Goal: Task Accomplishment & Management: Manage account settings

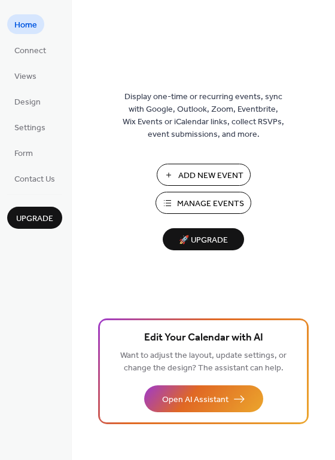
click at [191, 206] on span "Manage Events" at bounding box center [210, 204] width 67 height 13
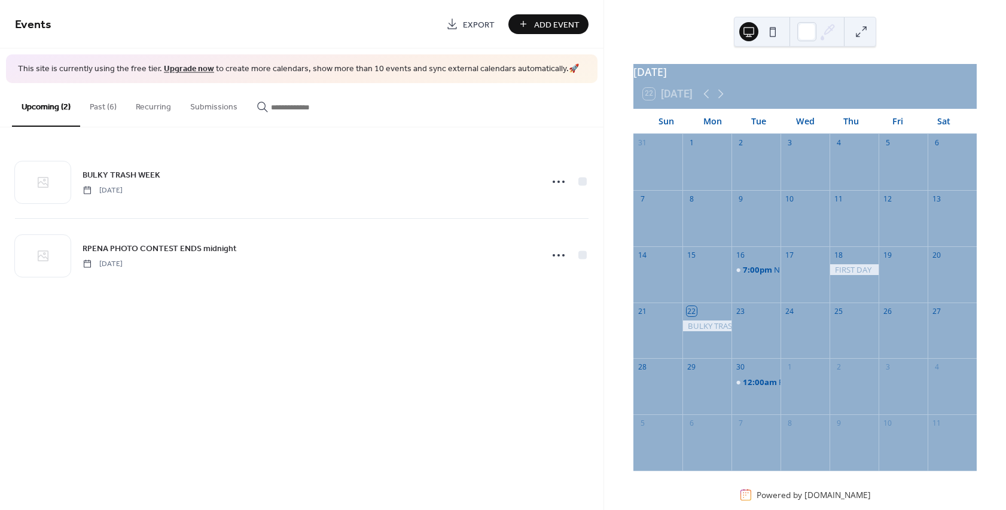
click at [91, 105] on button "Past (6)" at bounding box center [103, 104] width 46 height 42
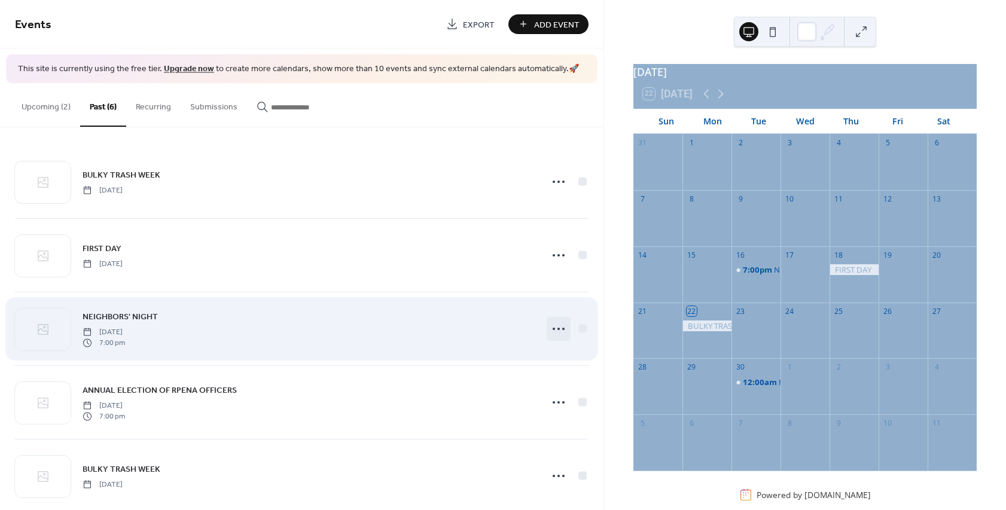
click at [562, 329] on circle at bounding box center [563, 329] width 2 height 2
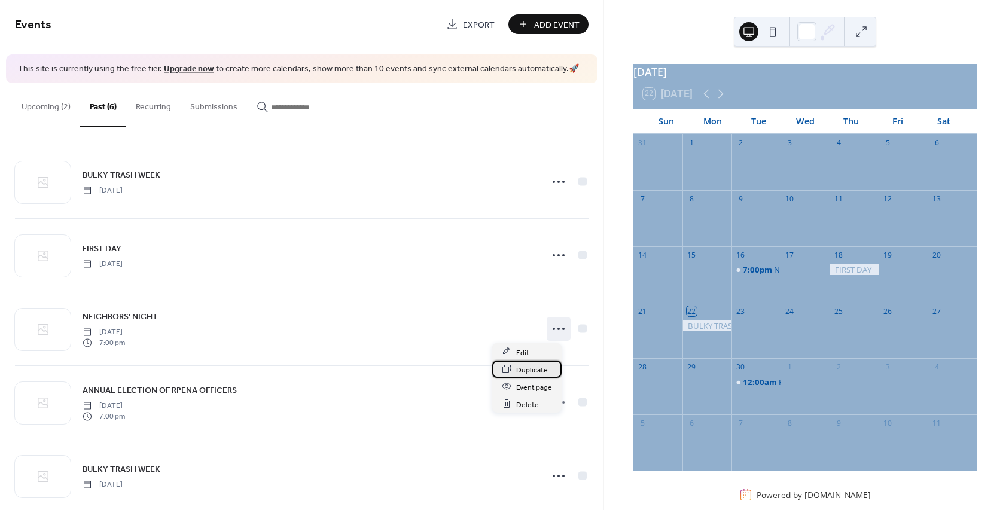
click at [521, 370] on span "Duplicate" at bounding box center [532, 370] width 32 height 13
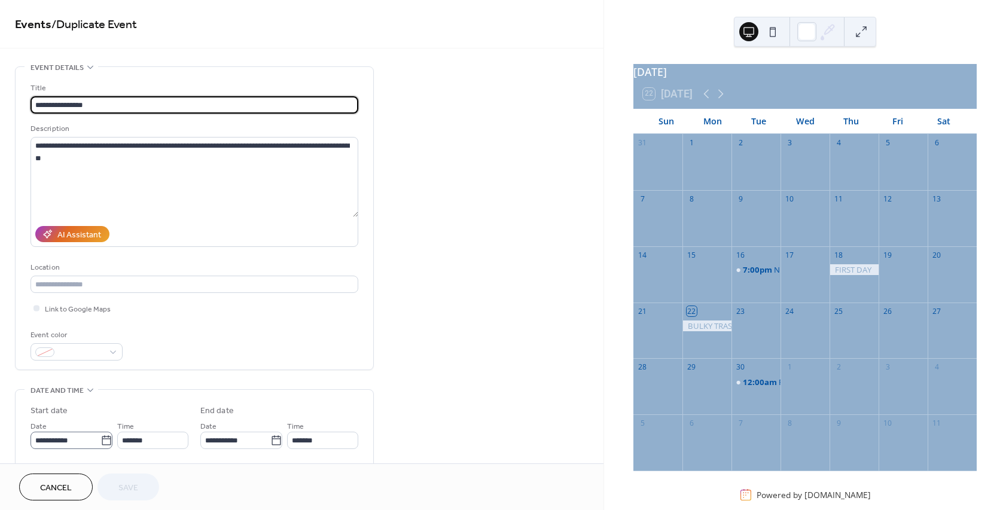
click at [102, 445] on icon at bounding box center [106, 441] width 12 height 12
click at [100, 445] on input "**********" at bounding box center [65, 440] width 70 height 17
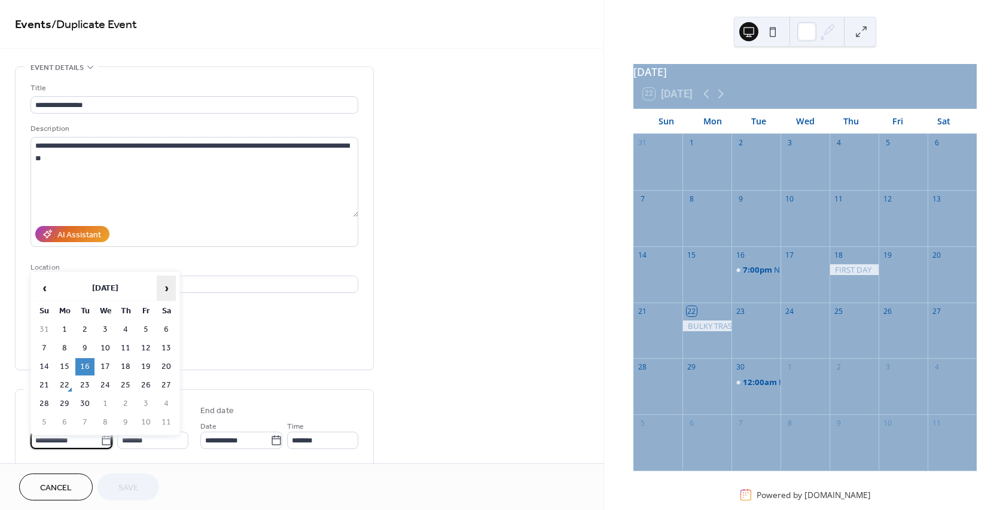
click at [168, 289] on span "›" at bounding box center [166, 288] width 18 height 24
click at [83, 392] on td "21" at bounding box center [84, 385] width 19 height 17
type input "**********"
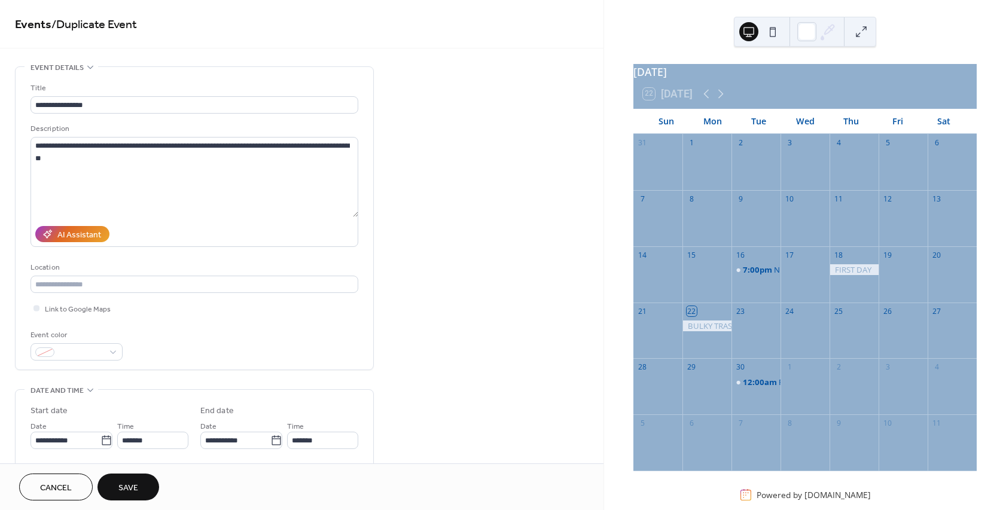
click at [120, 486] on span "Save" at bounding box center [128, 488] width 20 height 13
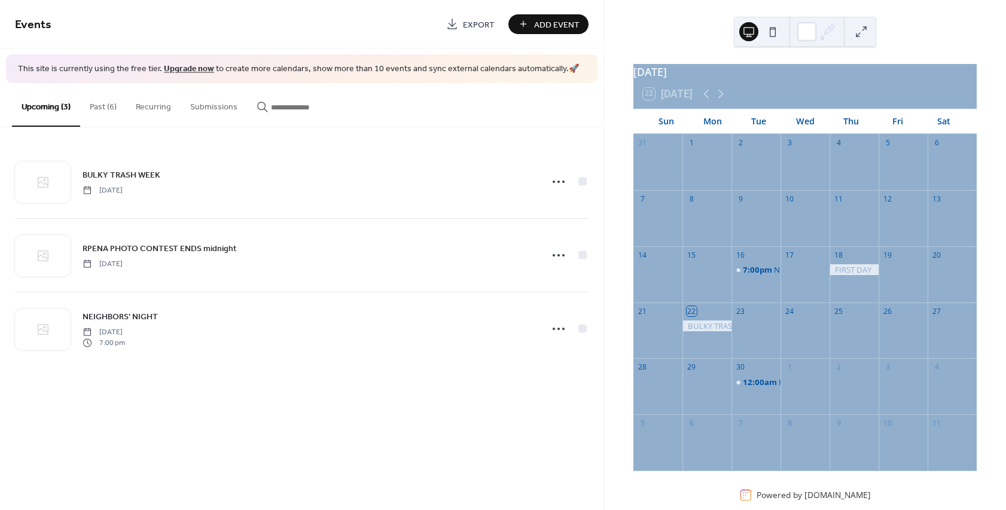
click at [100, 105] on button "Past (6)" at bounding box center [103, 104] width 46 height 42
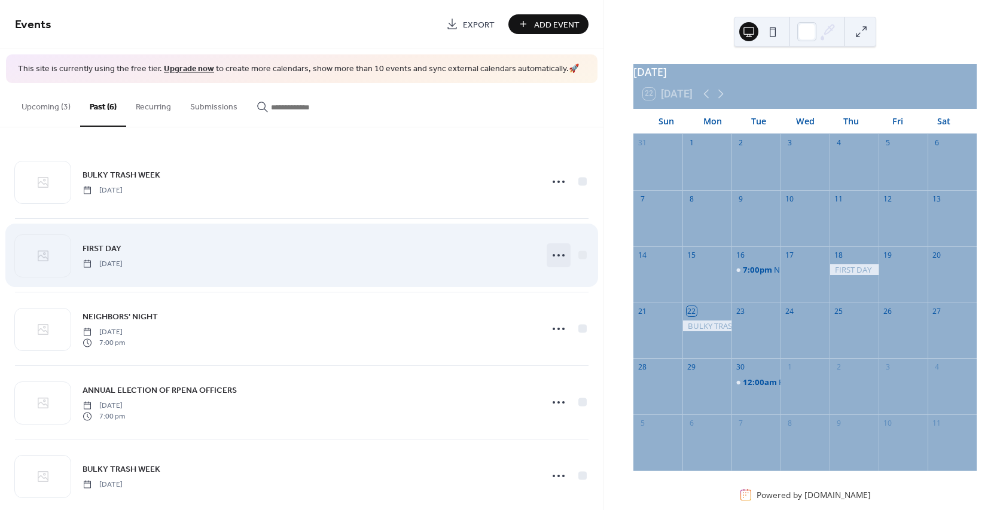
click at [554, 254] on icon at bounding box center [558, 255] width 19 height 19
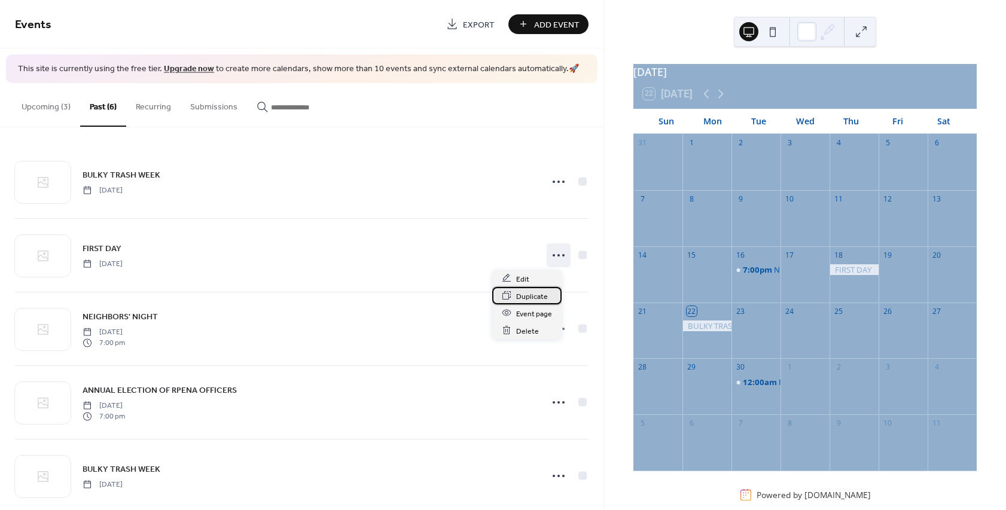
click at [532, 296] on span "Duplicate" at bounding box center [532, 296] width 32 height 13
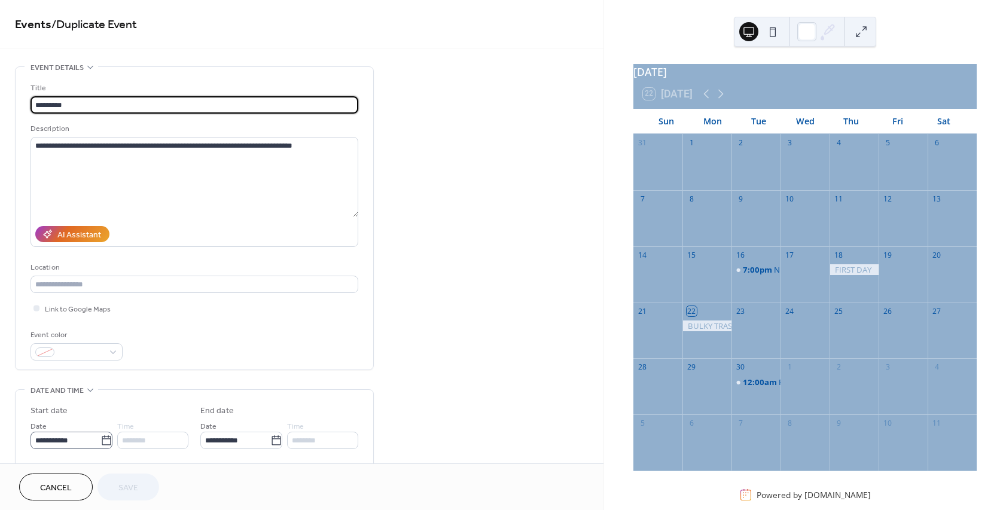
click at [105, 444] on icon at bounding box center [106, 441] width 12 height 12
click at [100, 444] on input "**********" at bounding box center [65, 440] width 70 height 17
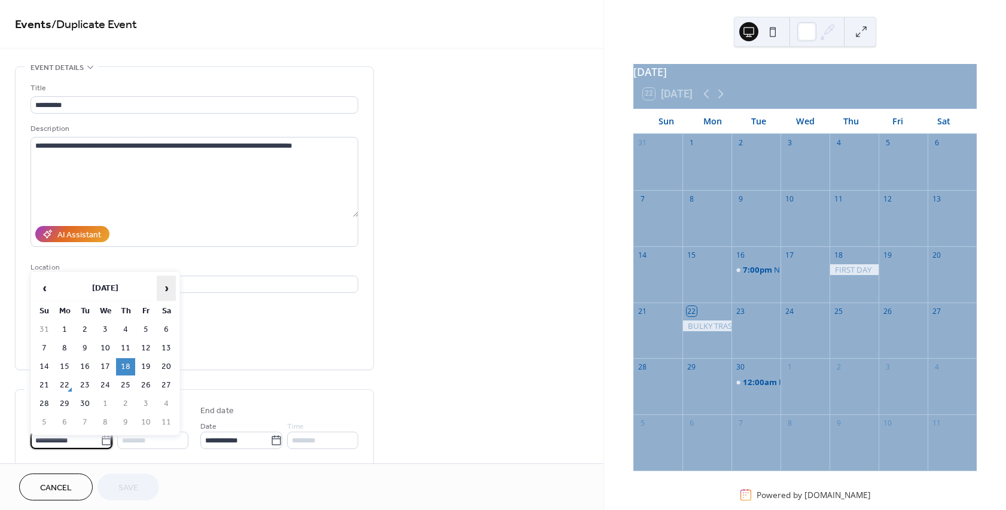
click at [164, 287] on span "›" at bounding box center [166, 288] width 18 height 24
click at [122, 382] on td "23" at bounding box center [125, 385] width 19 height 17
type input "**********"
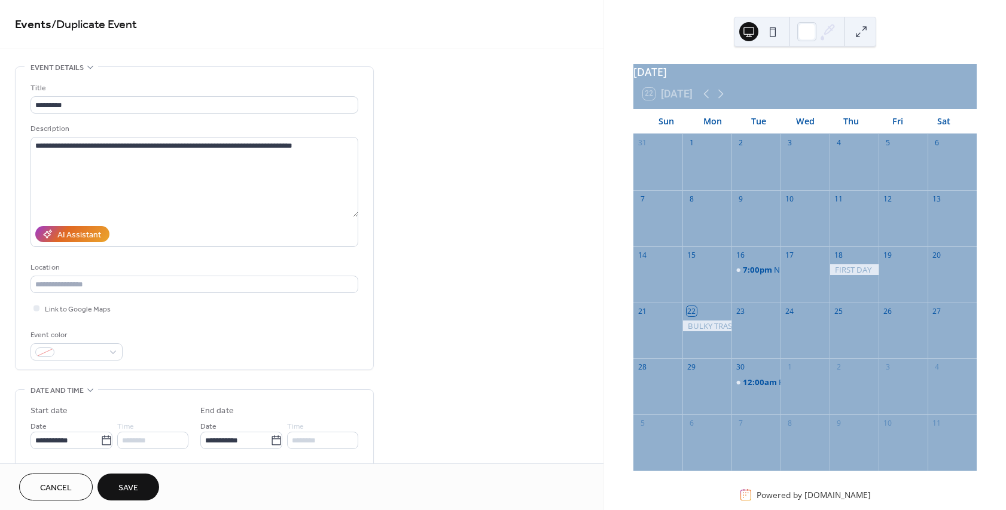
click at [111, 488] on button "Save" at bounding box center [128, 487] width 62 height 27
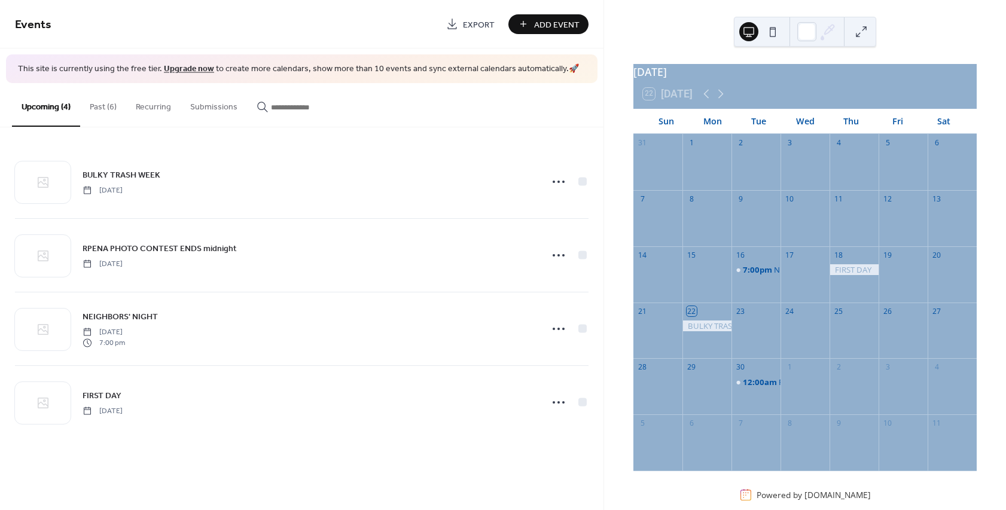
click at [103, 102] on button "Past (6)" at bounding box center [103, 104] width 46 height 42
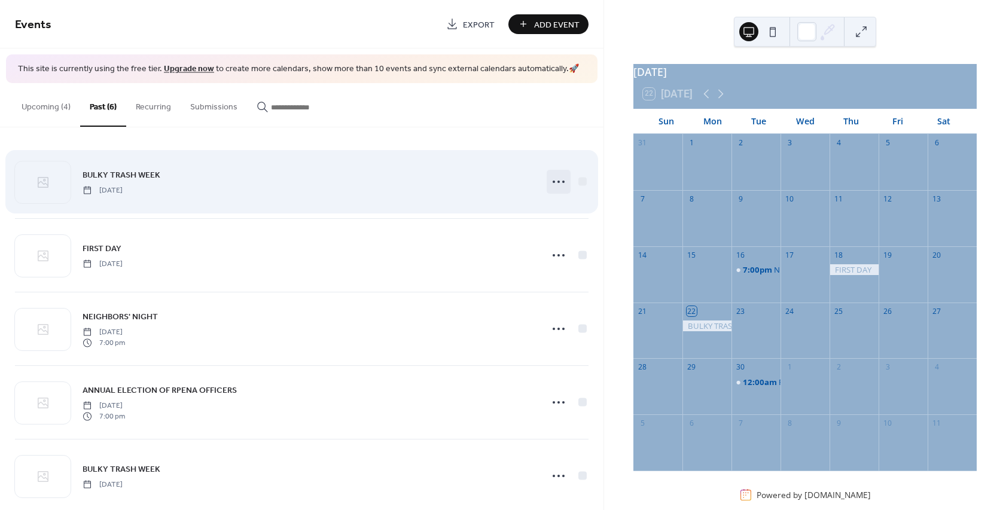
click at [552, 179] on icon at bounding box center [558, 181] width 19 height 19
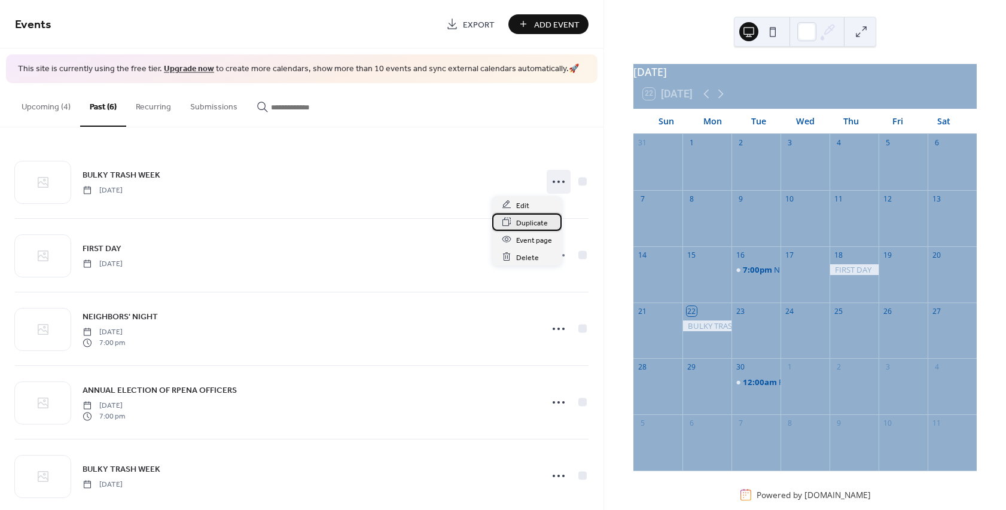
click at [530, 220] on span "Duplicate" at bounding box center [532, 222] width 32 height 13
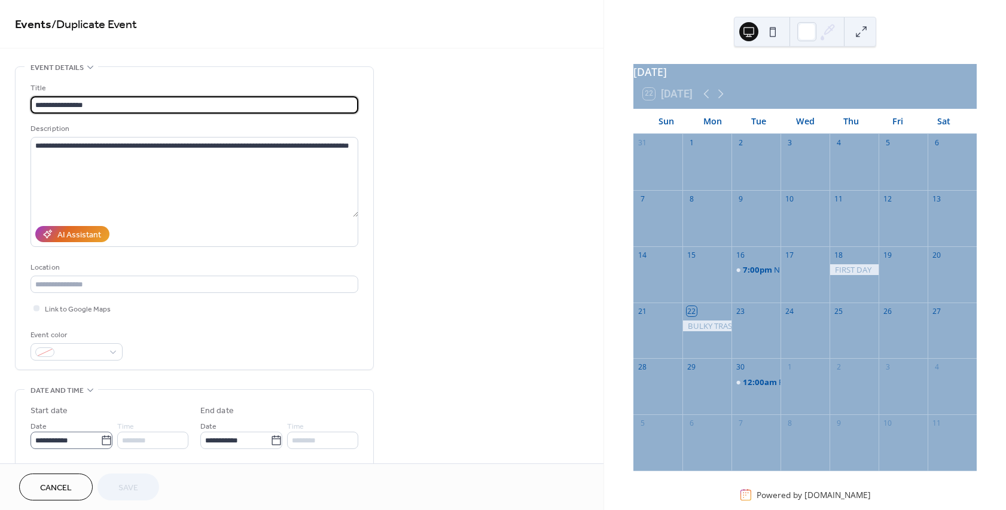
click at [102, 445] on icon at bounding box center [106, 441] width 12 height 12
click at [100, 445] on input "**********" at bounding box center [65, 440] width 70 height 17
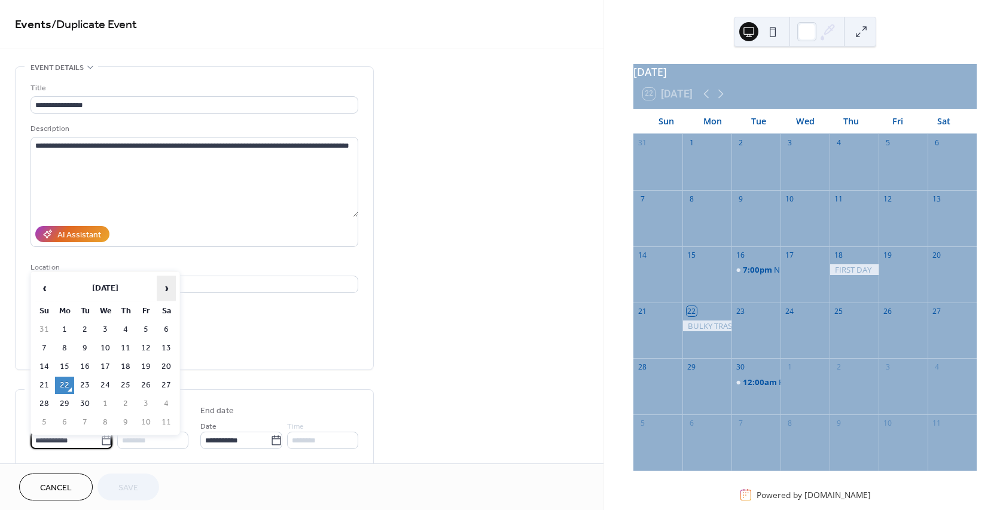
click at [166, 287] on span "›" at bounding box center [166, 288] width 18 height 24
click at [65, 407] on td "27" at bounding box center [64, 403] width 19 height 17
type input "**********"
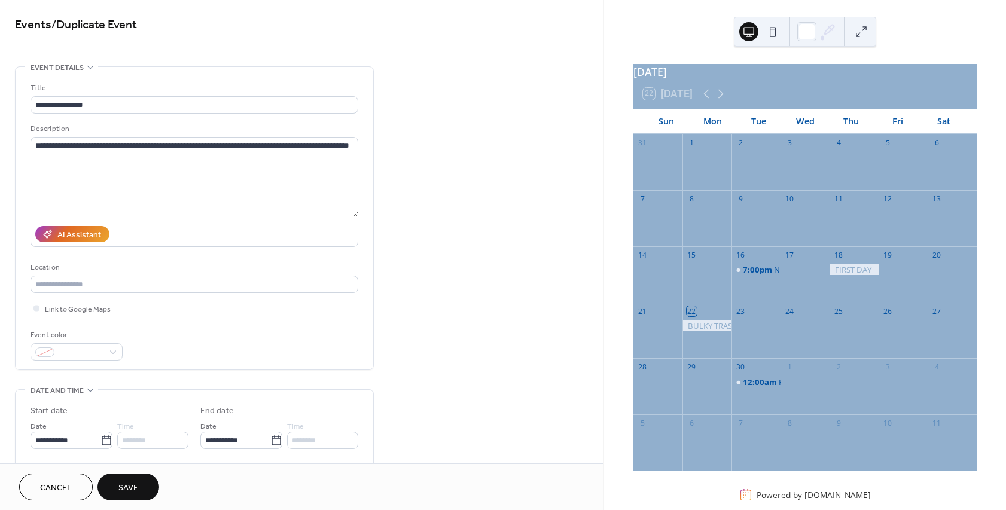
click at [122, 492] on span "Save" at bounding box center [128, 488] width 20 height 13
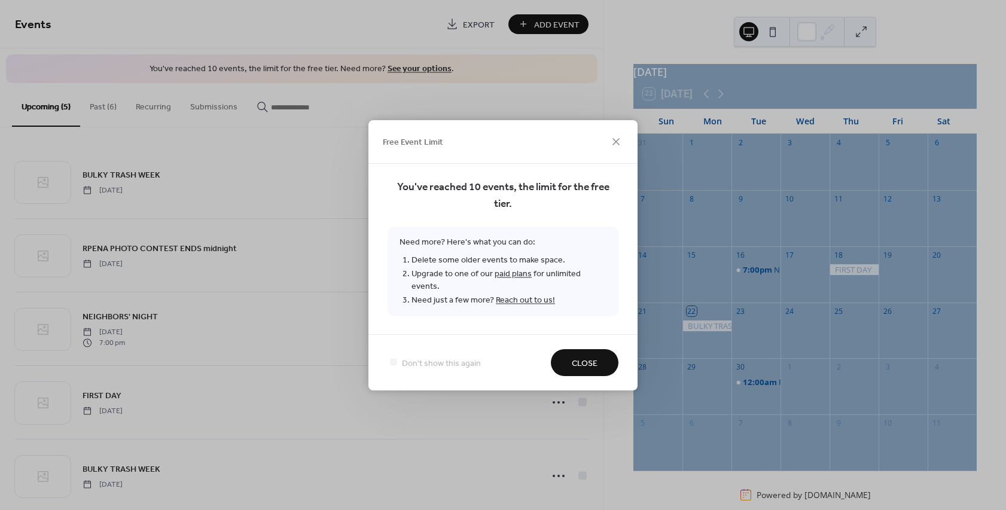
click at [578, 358] on span "Close" at bounding box center [585, 363] width 26 height 13
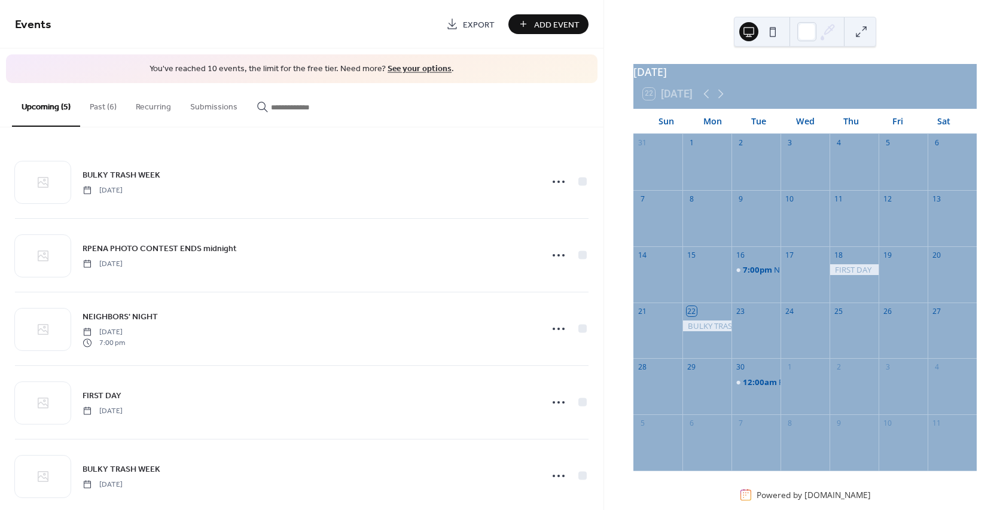
click at [104, 107] on button "Past (6)" at bounding box center [103, 104] width 46 height 42
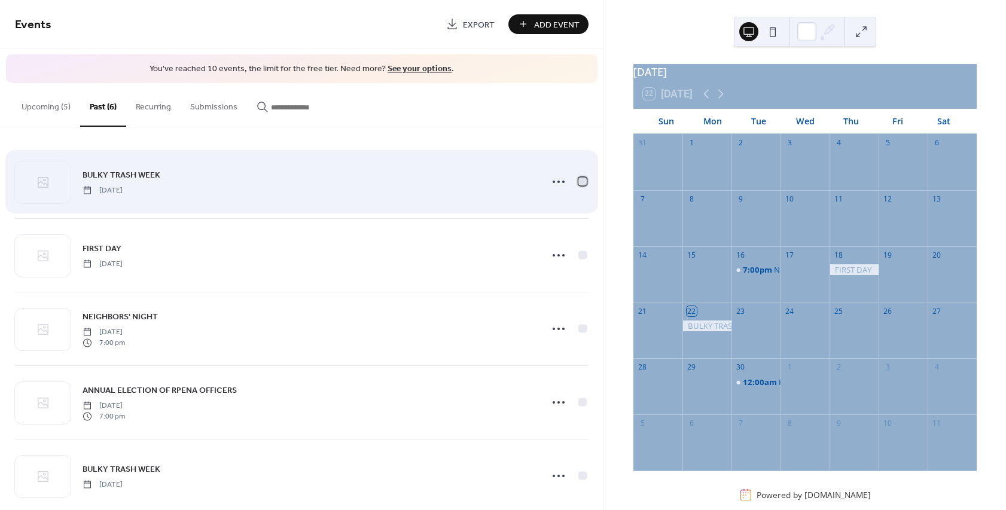
click at [578, 182] on div at bounding box center [582, 181] width 8 height 8
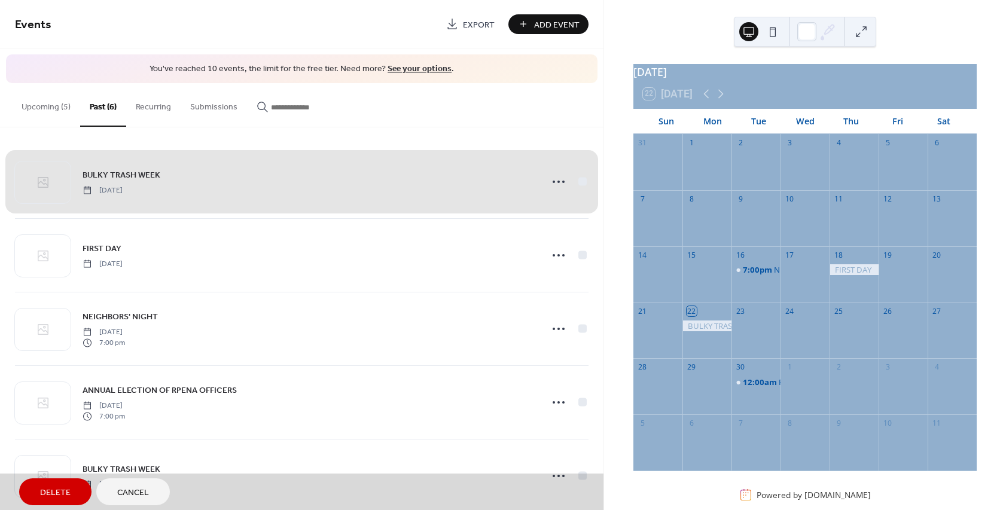
click at [142, 497] on span "Cancel" at bounding box center [133, 493] width 32 height 13
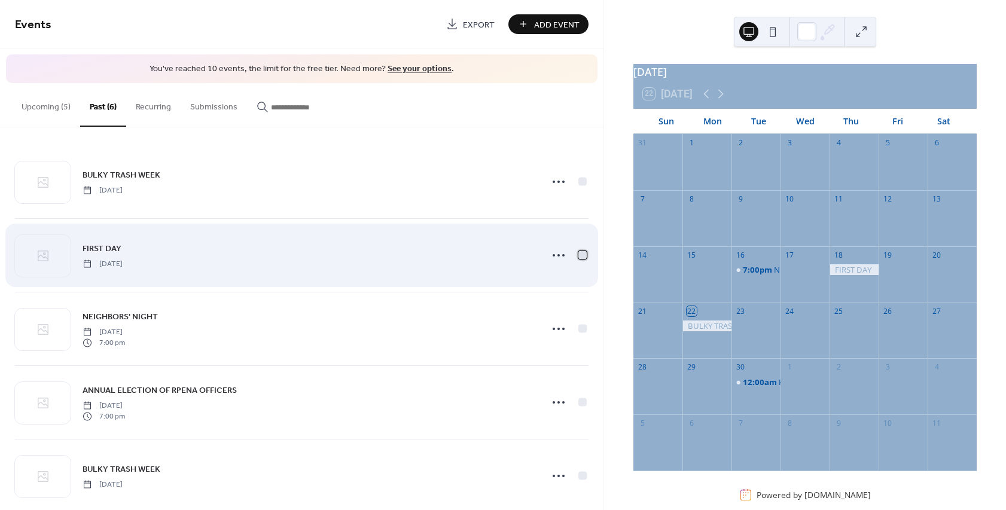
click at [578, 253] on div at bounding box center [582, 255] width 8 height 8
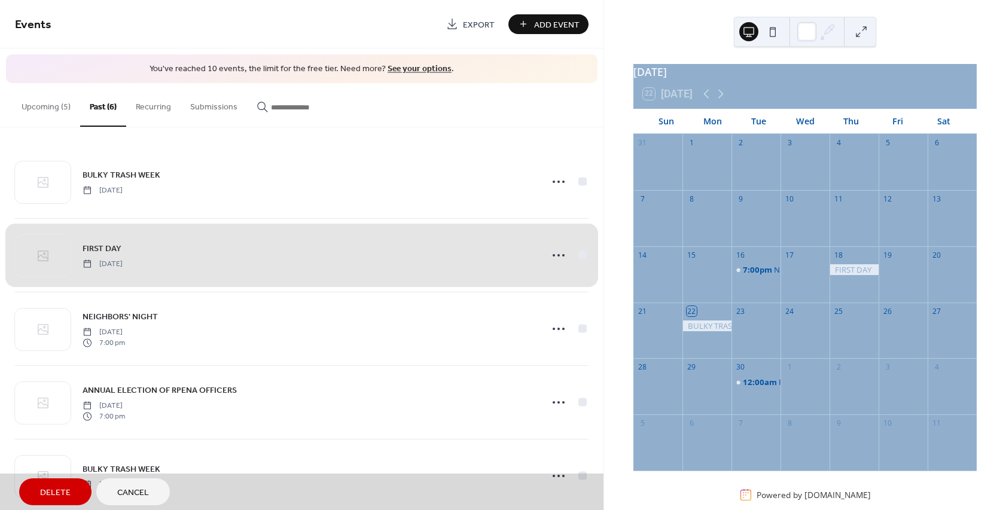
click at [62, 490] on span "Delete" at bounding box center [55, 493] width 30 height 13
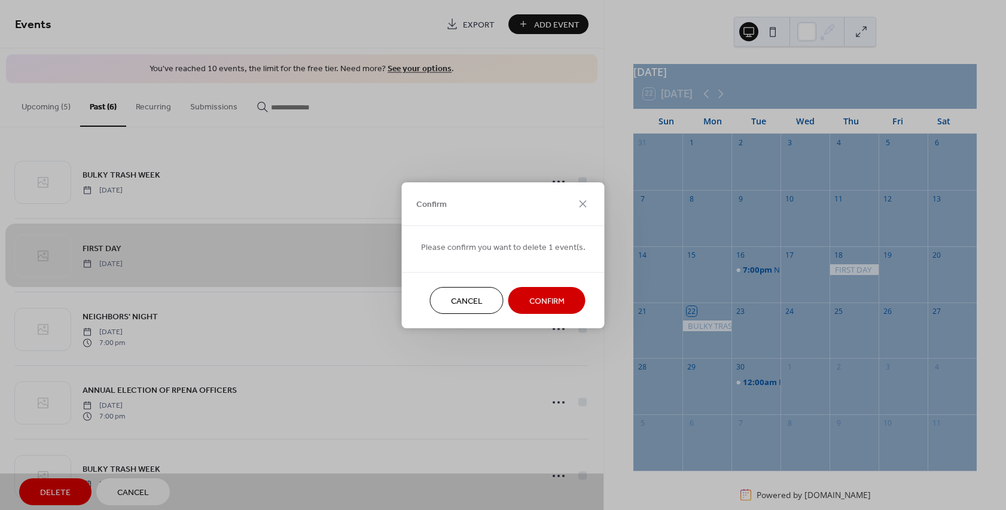
click at [529, 295] on span "Confirm" at bounding box center [546, 301] width 35 height 13
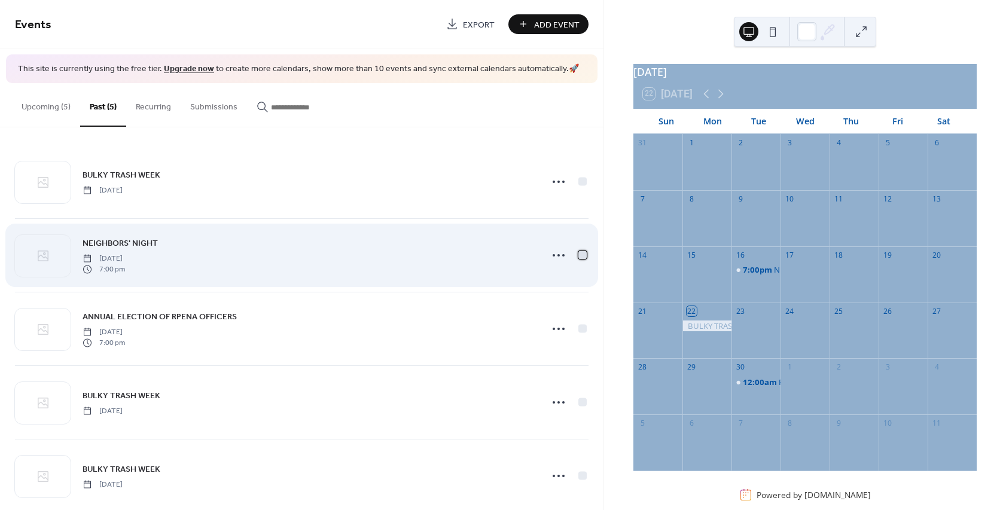
click at [578, 256] on div at bounding box center [582, 255] width 8 height 8
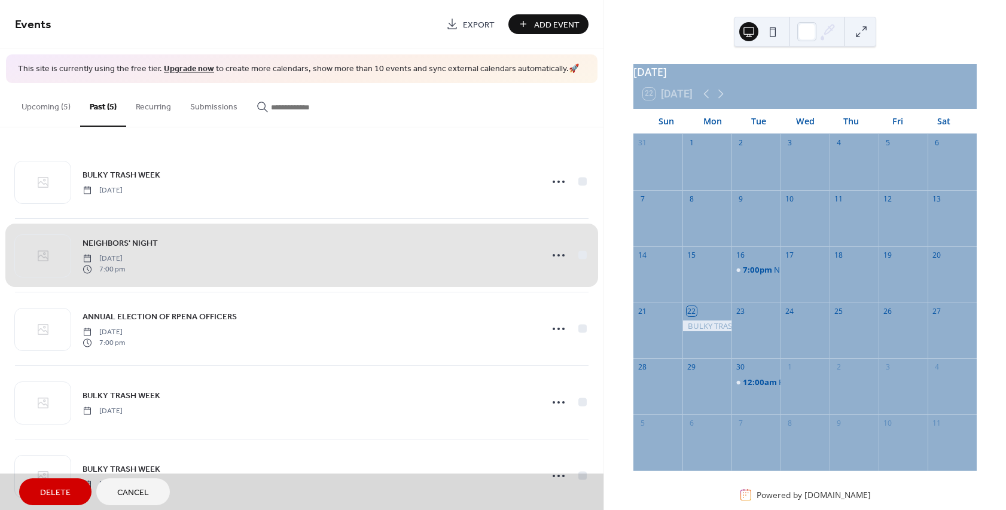
click at [75, 493] on button "Delete" at bounding box center [55, 491] width 72 height 27
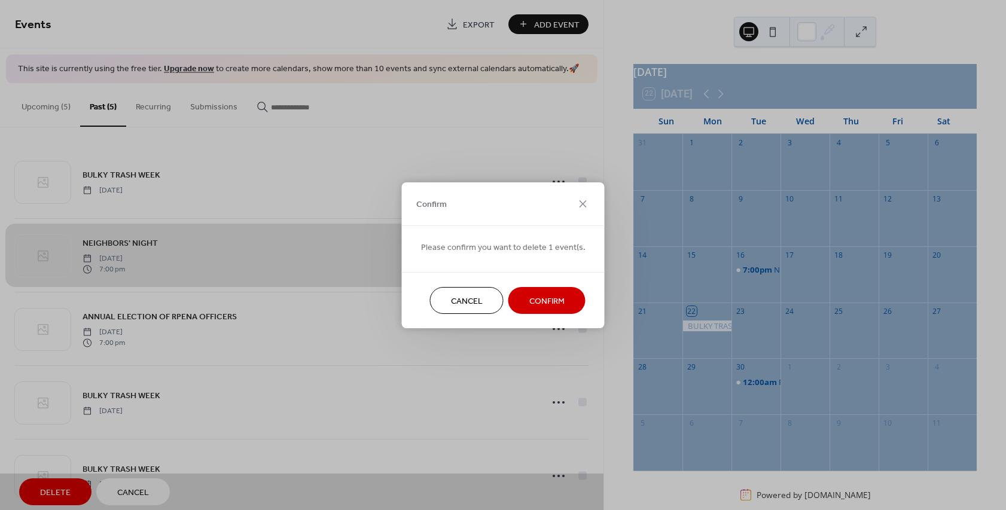
click at [541, 295] on span "Confirm" at bounding box center [546, 301] width 35 height 13
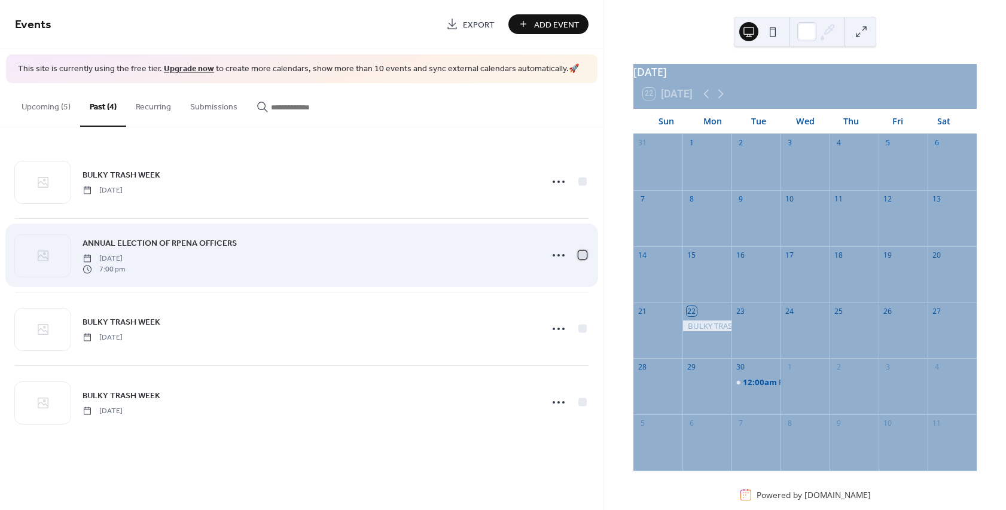
click at [584, 254] on div at bounding box center [582, 255] width 8 height 8
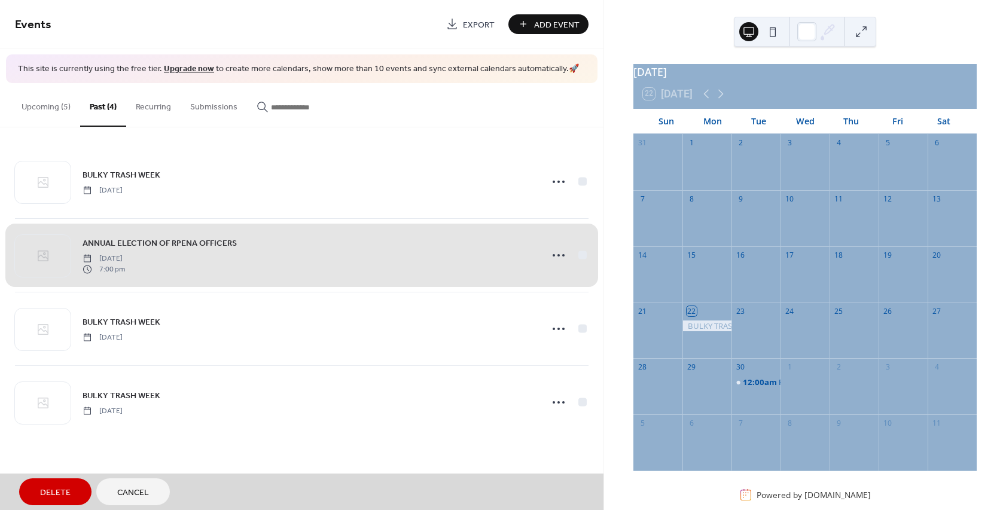
click at [57, 496] on span "Delete" at bounding box center [55, 493] width 30 height 13
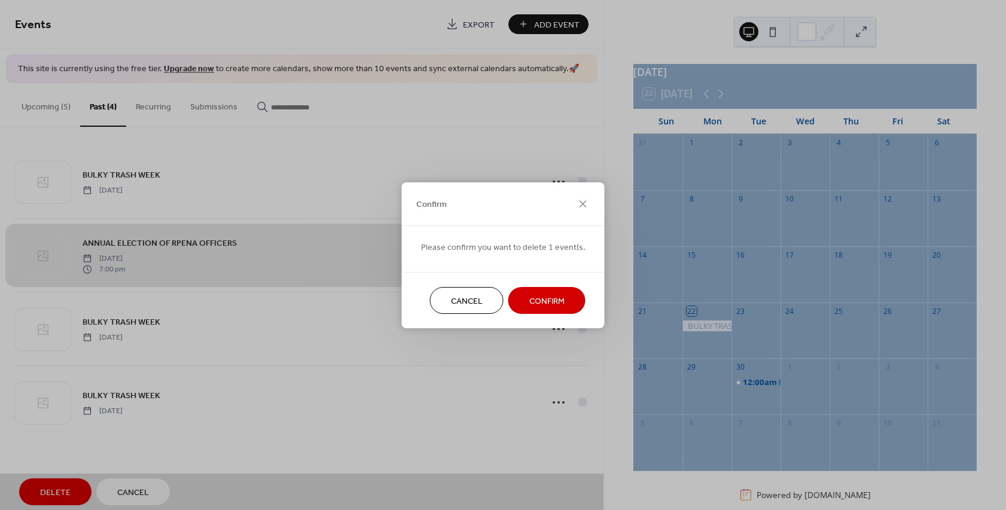
click at [538, 301] on span "Confirm" at bounding box center [546, 301] width 35 height 13
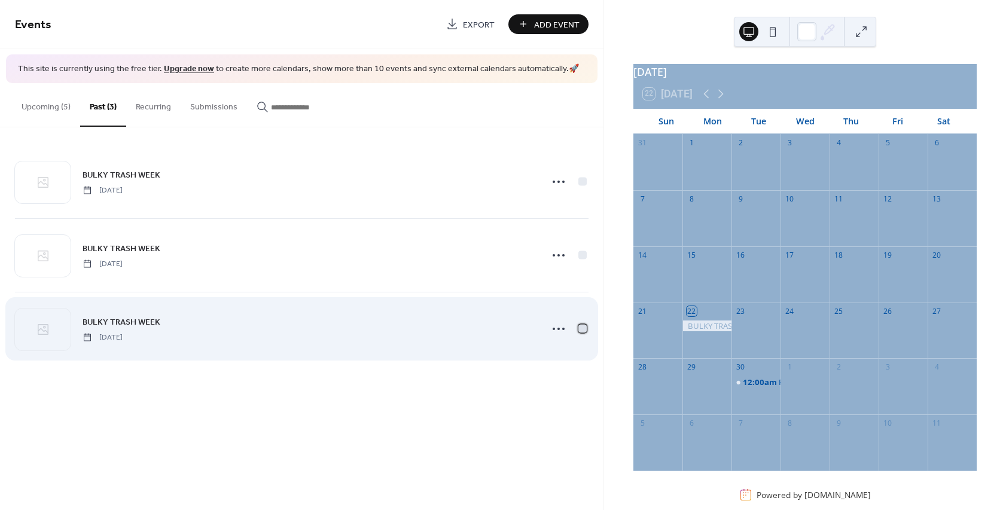
click at [582, 328] on div at bounding box center [582, 328] width 8 height 8
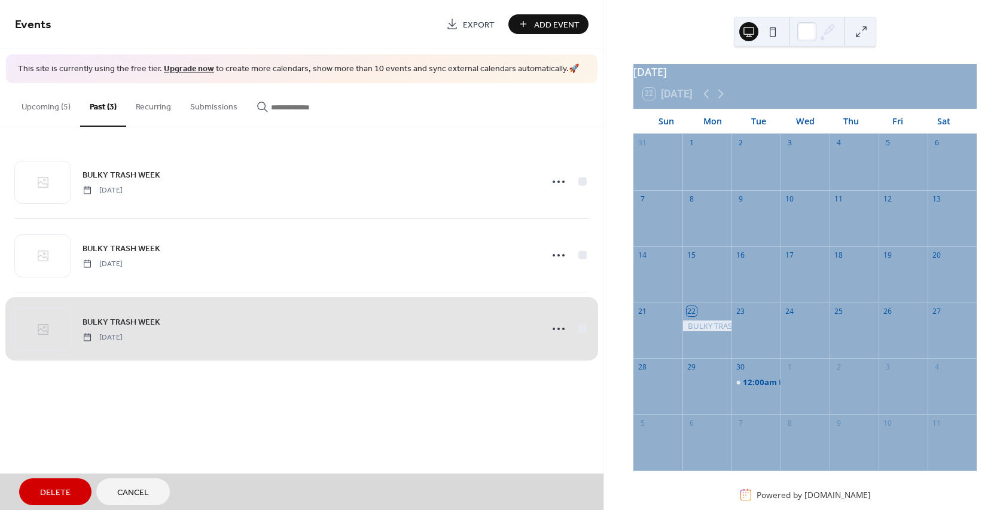
click at [55, 493] on span "Delete" at bounding box center [55, 493] width 30 height 13
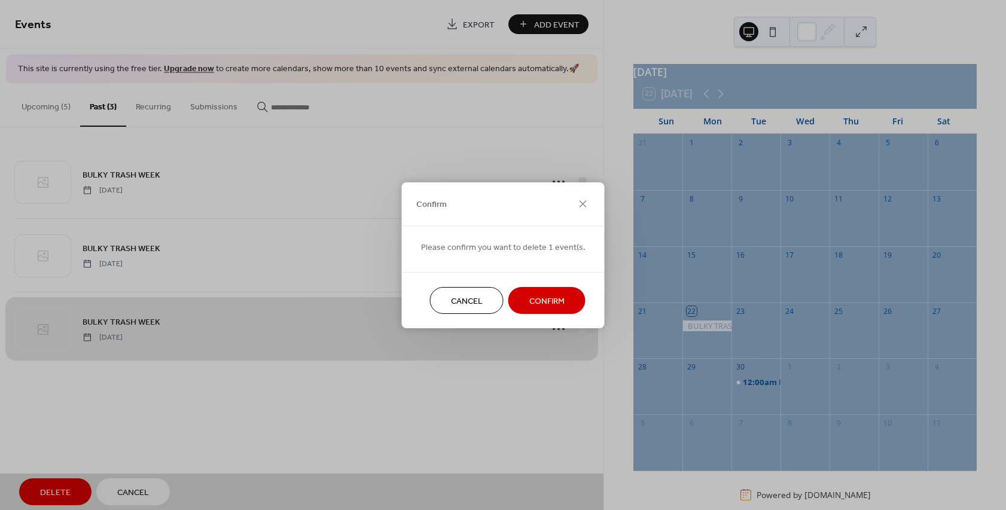
click at [529, 295] on span "Confirm" at bounding box center [546, 301] width 35 height 13
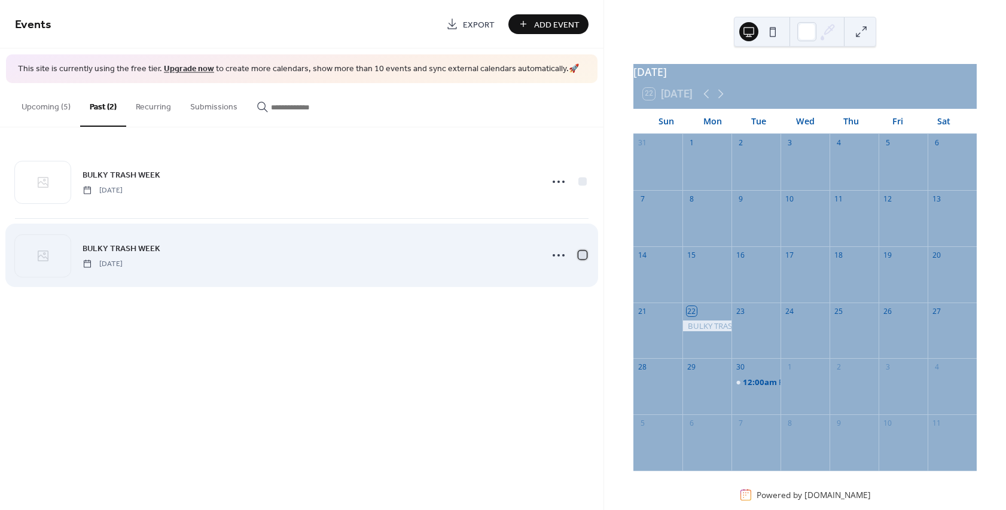
click at [580, 252] on div at bounding box center [582, 255] width 8 height 8
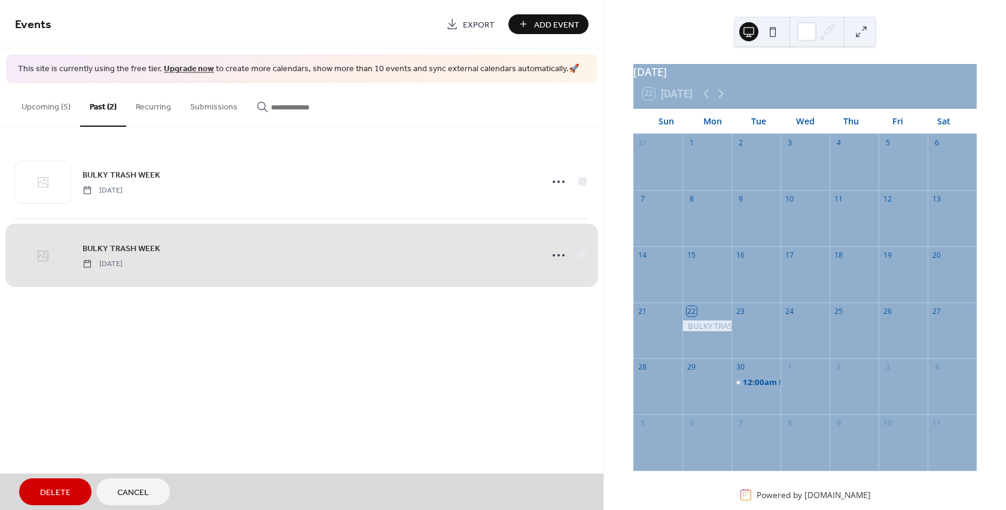
click at [48, 495] on span "Delete" at bounding box center [55, 493] width 30 height 13
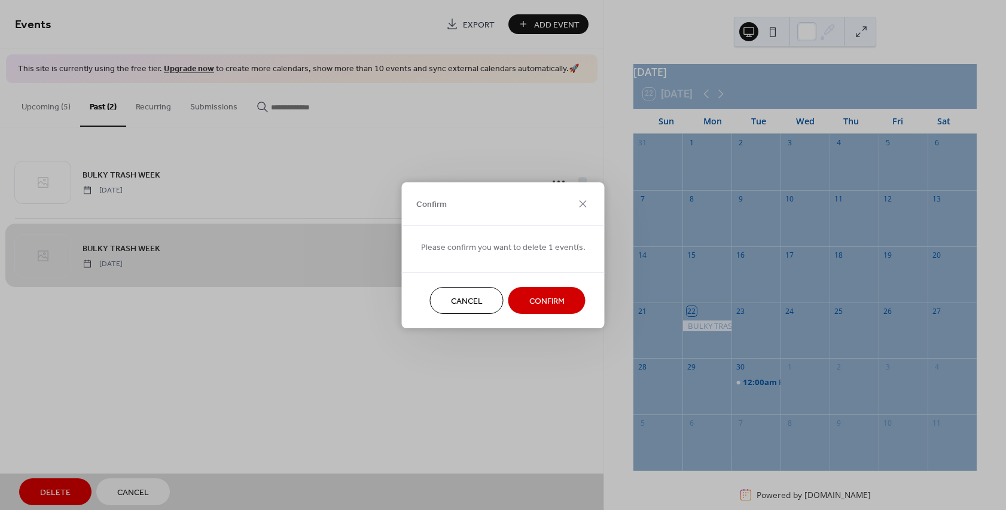
click at [529, 295] on span "Confirm" at bounding box center [546, 301] width 35 height 13
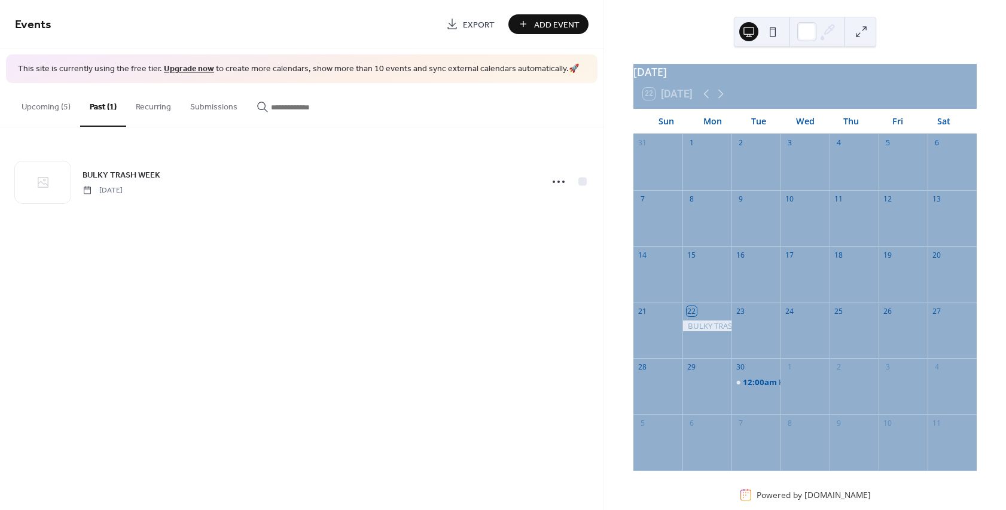
click at [32, 103] on button "Upcoming (5)" at bounding box center [46, 104] width 68 height 42
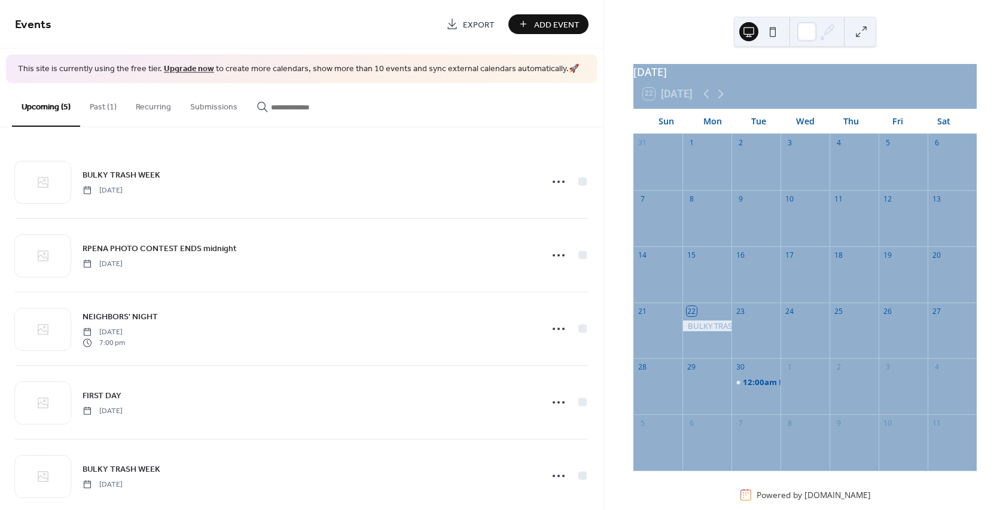
click at [111, 103] on button "Past (1)" at bounding box center [103, 104] width 46 height 42
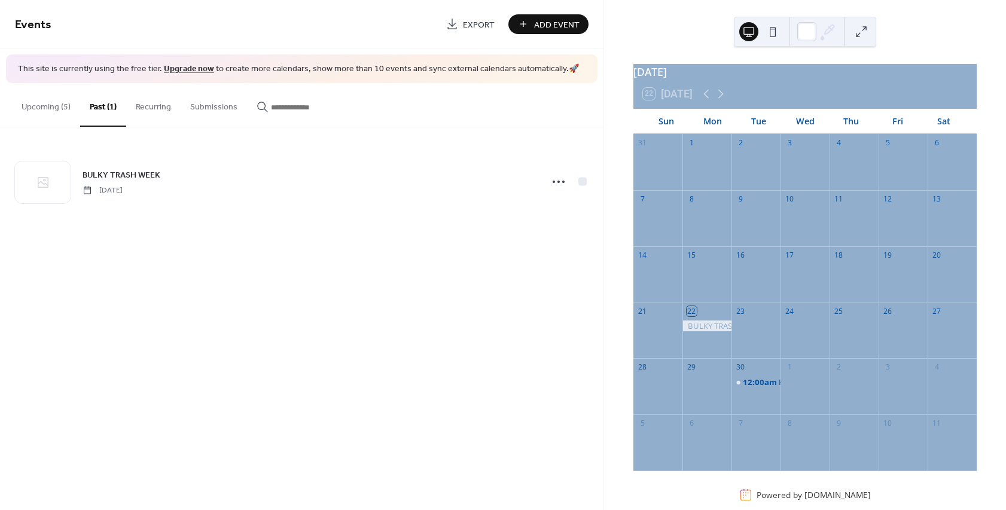
click at [28, 105] on button "Upcoming (5)" at bounding box center [46, 104] width 68 height 42
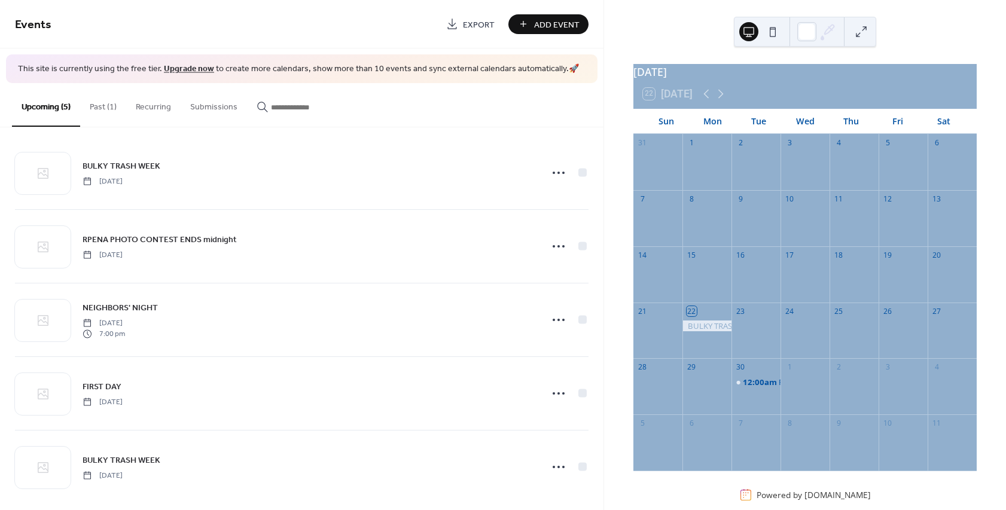
scroll to position [2, 0]
